Goal: Task Accomplishment & Management: Use online tool/utility

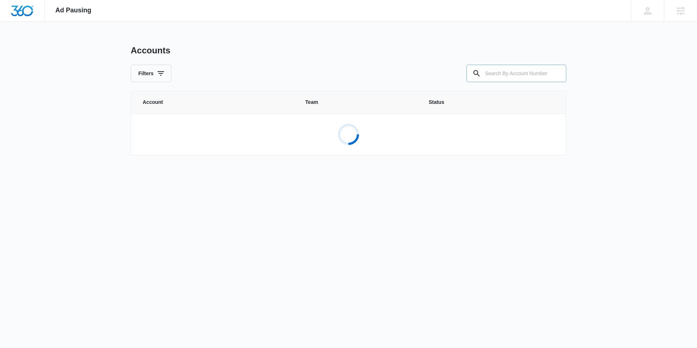
click at [507, 73] on input "text" at bounding box center [516, 73] width 100 height 17
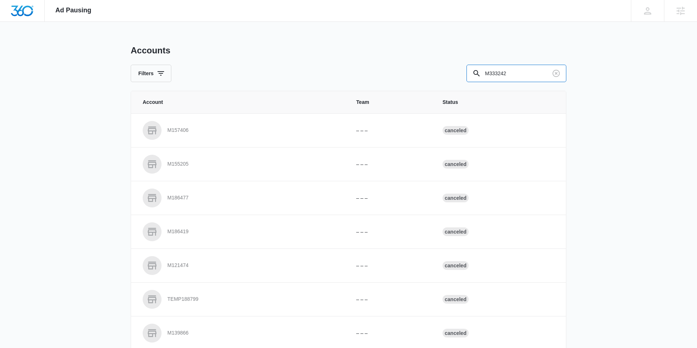
type input "M333242"
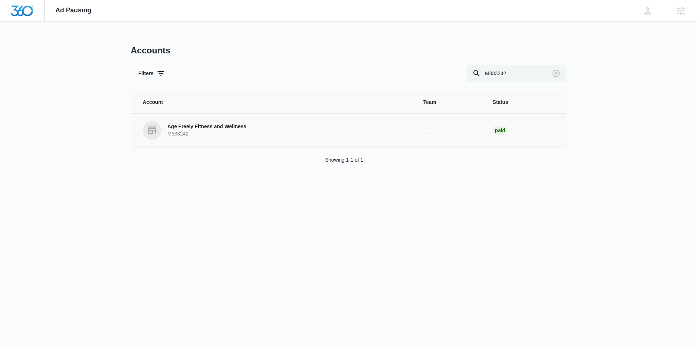
click at [202, 125] on p "Age Freely Fitness and Wellness" at bounding box center [206, 126] width 79 height 7
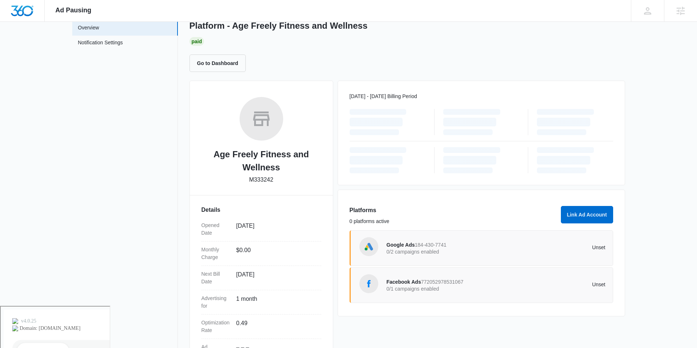
scroll to position [43, 0]
click at [423, 287] on p "0/1 campaigns enabled" at bounding box center [442, 287] width 110 height 5
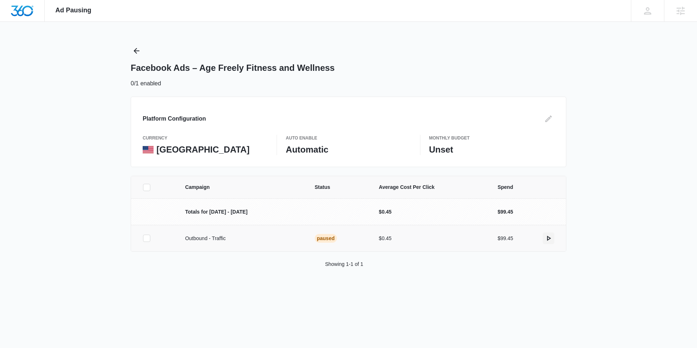
click at [548, 239] on icon "actions.activate" at bounding box center [549, 238] width 4 height 5
